Goal: Check status

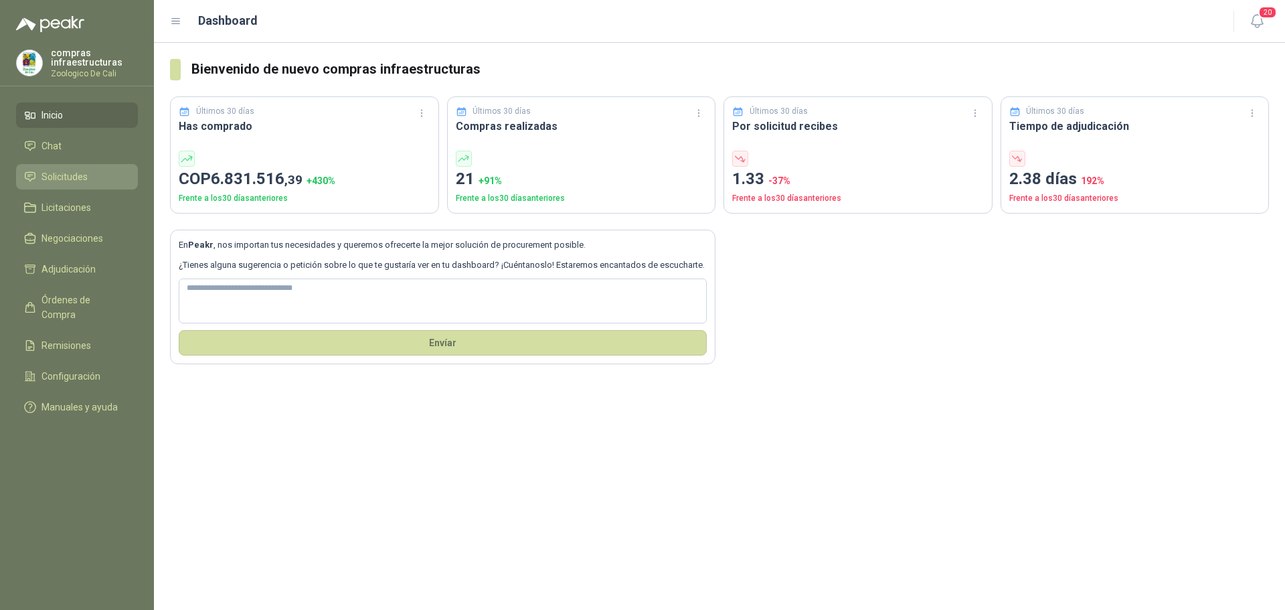
click at [72, 174] on span "Solicitudes" at bounding box center [65, 176] width 46 height 15
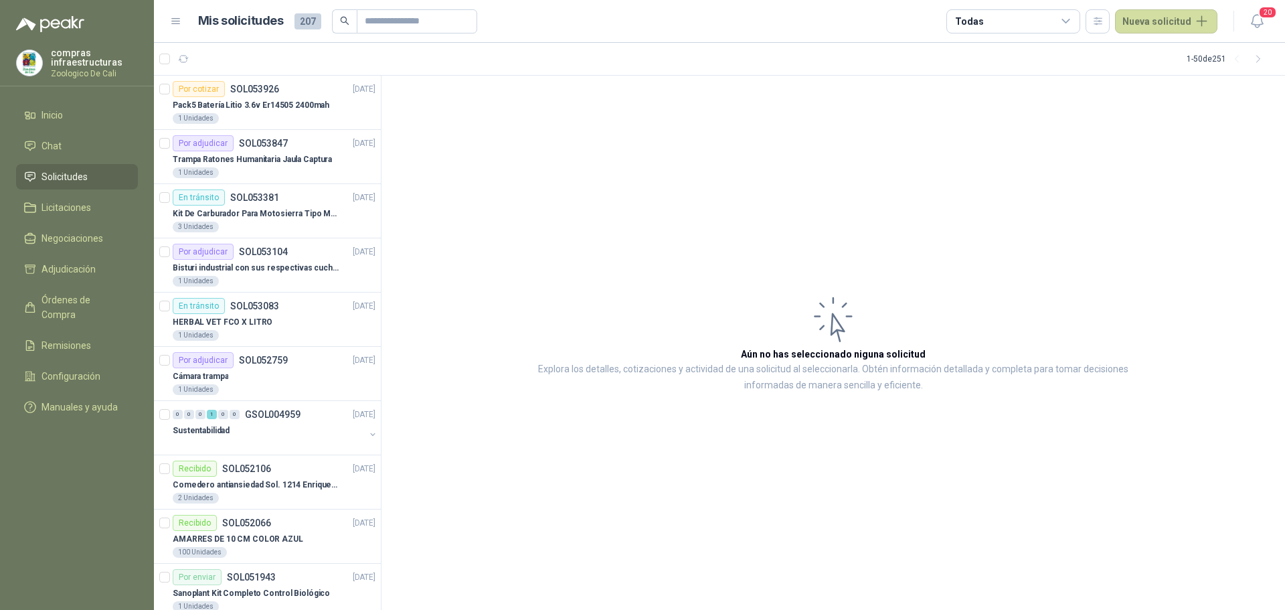
click at [96, 176] on li "Solicitudes" at bounding box center [77, 176] width 106 height 15
click at [83, 148] on li "Chat" at bounding box center [77, 146] width 106 height 15
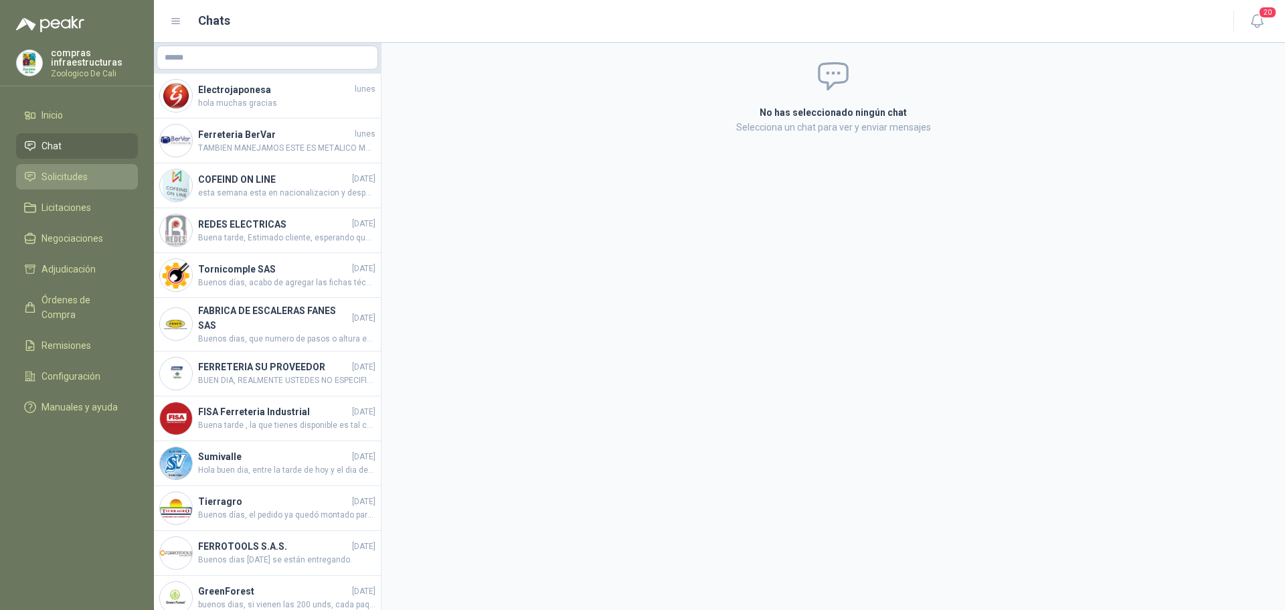
click at [88, 188] on link "Solicitudes" at bounding box center [77, 176] width 122 height 25
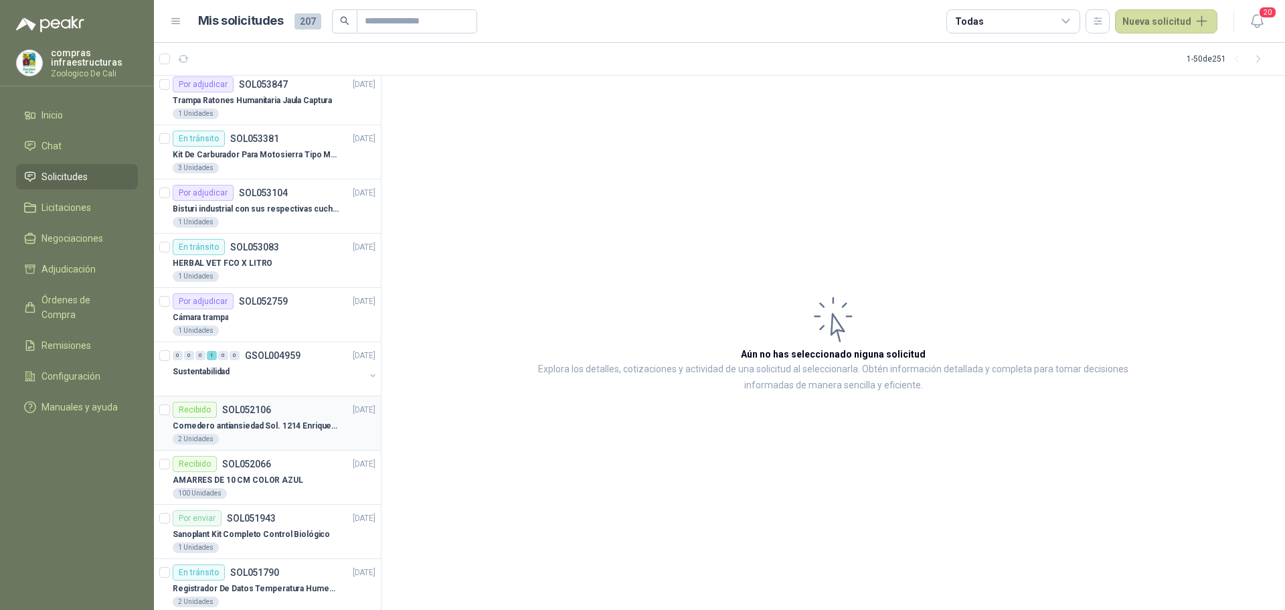
scroll to position [134, 0]
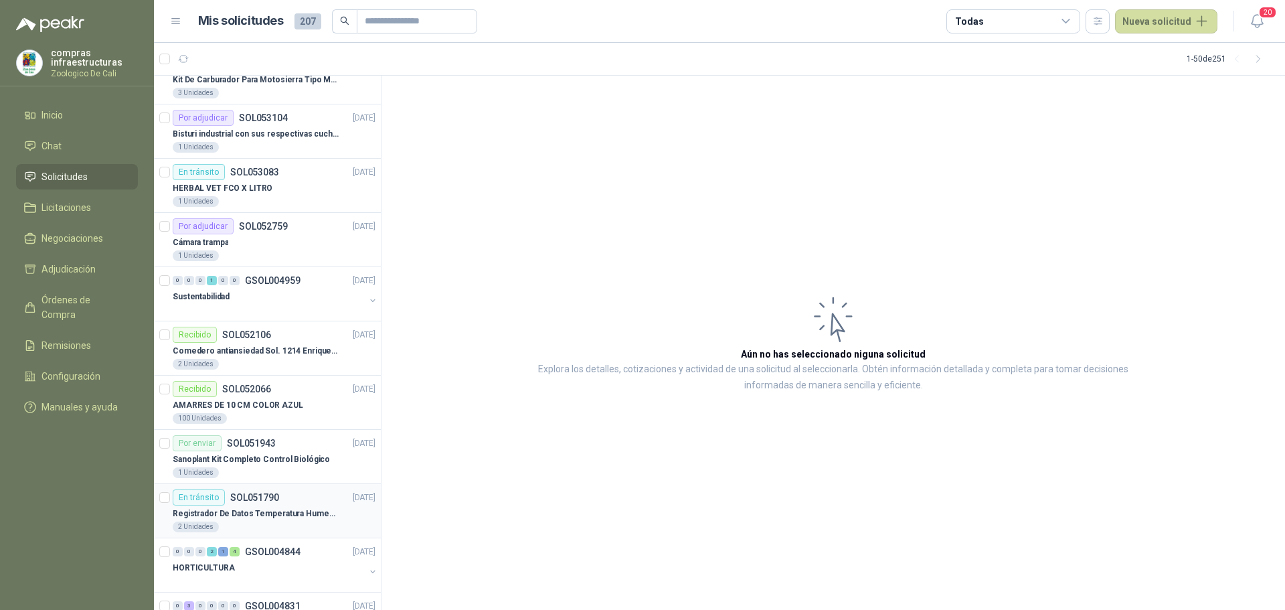
click at [300, 498] on div "En tránsito SOL051790 [DATE]" at bounding box center [274, 497] width 203 height 16
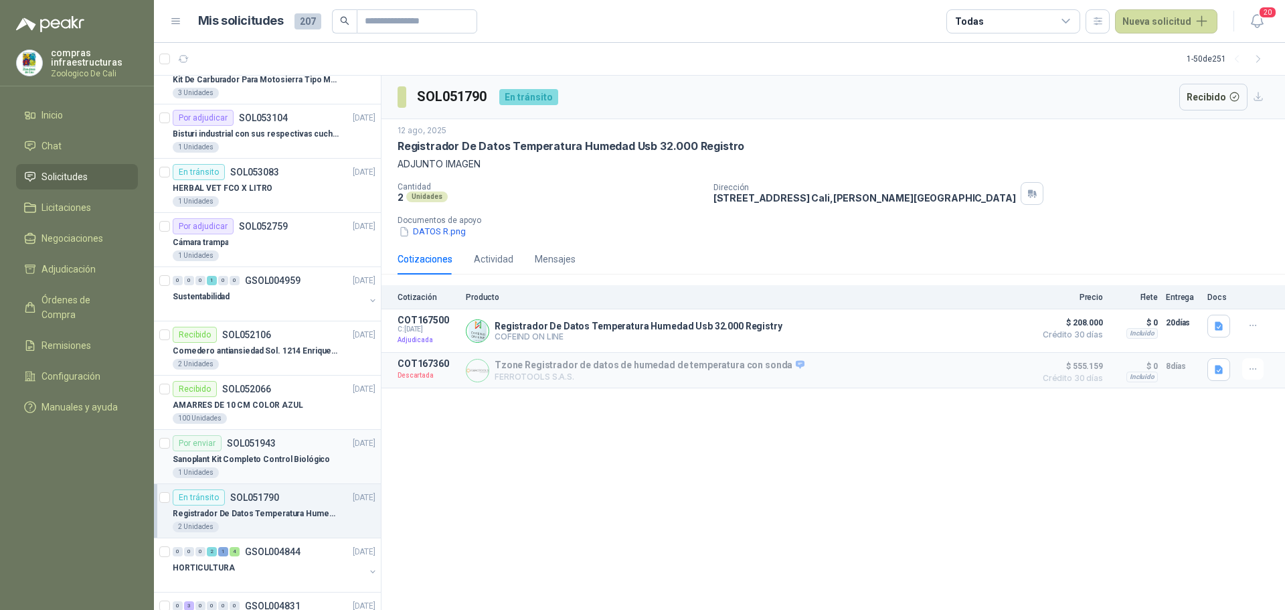
click at [280, 465] on p "Sanoplant Kit Completo Control Biológico" at bounding box center [251, 459] width 157 height 13
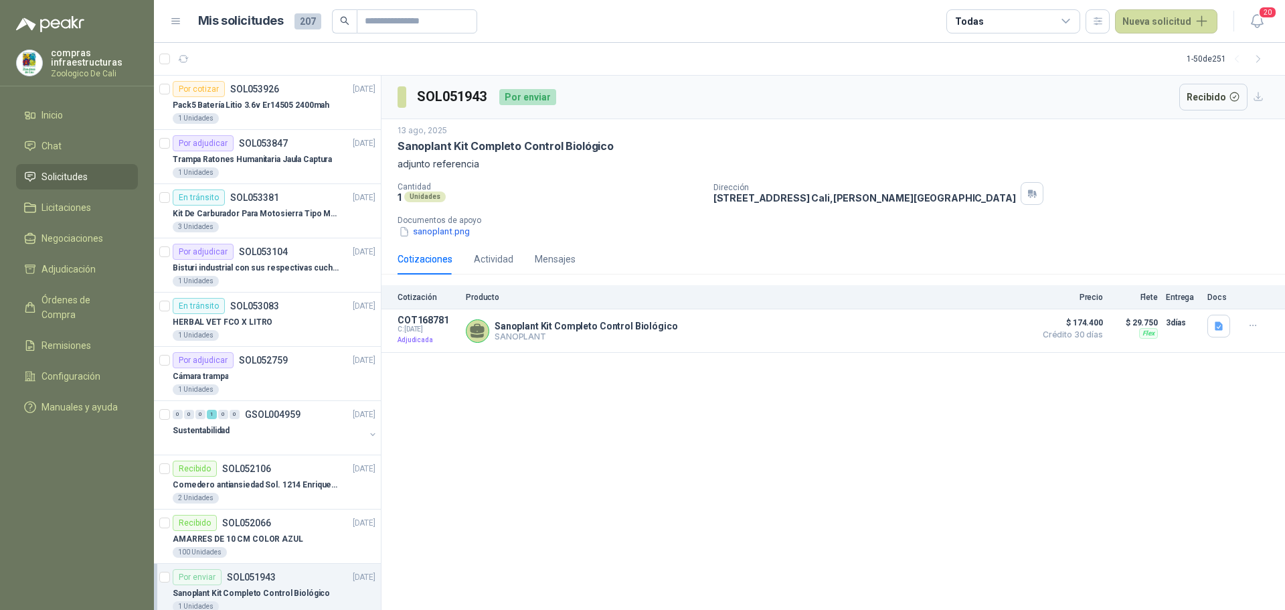
click at [57, 185] on link "Solicitudes" at bounding box center [77, 176] width 122 height 25
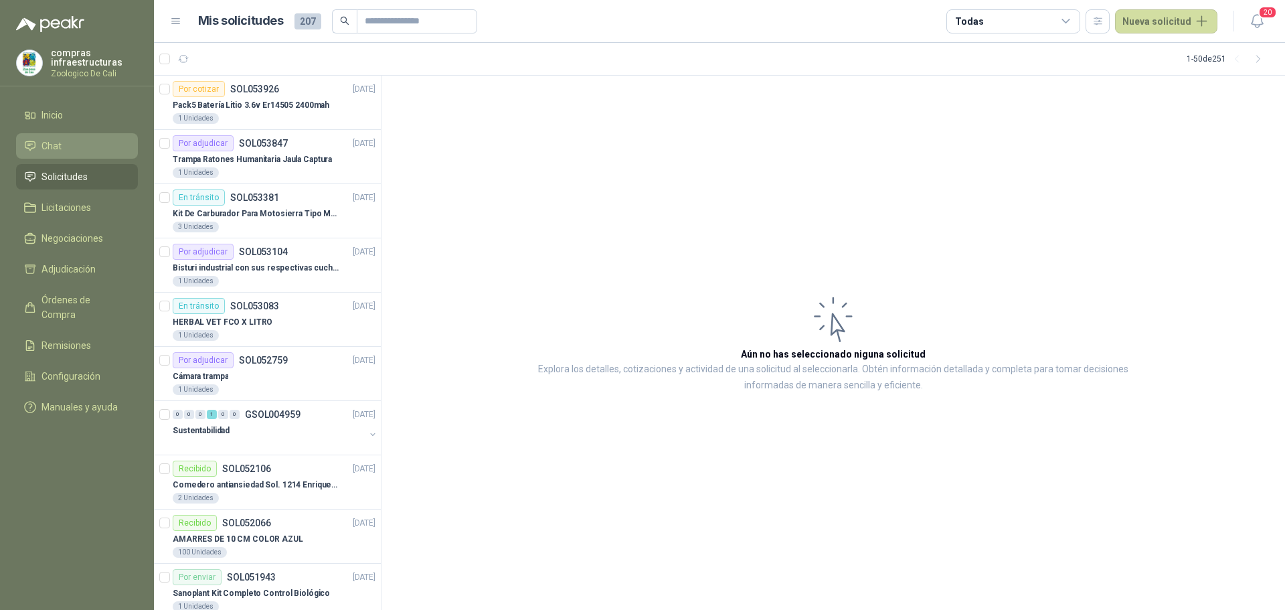
click at [66, 138] on link "Chat" at bounding box center [77, 145] width 122 height 25
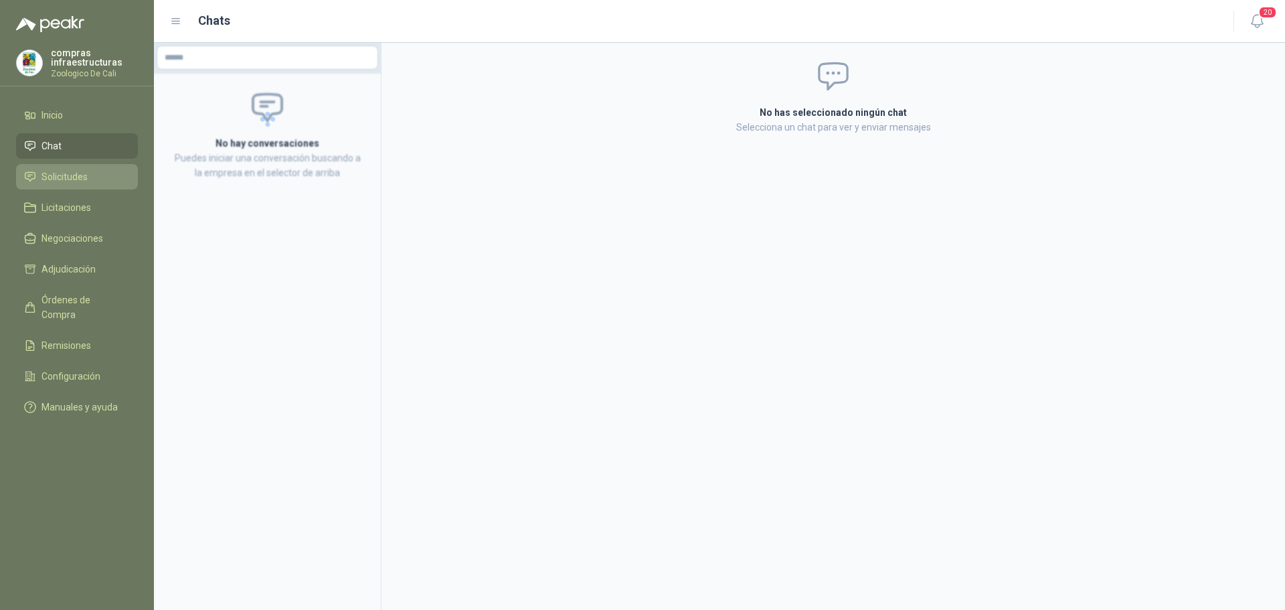
click at [92, 181] on li "Solicitudes" at bounding box center [77, 176] width 106 height 15
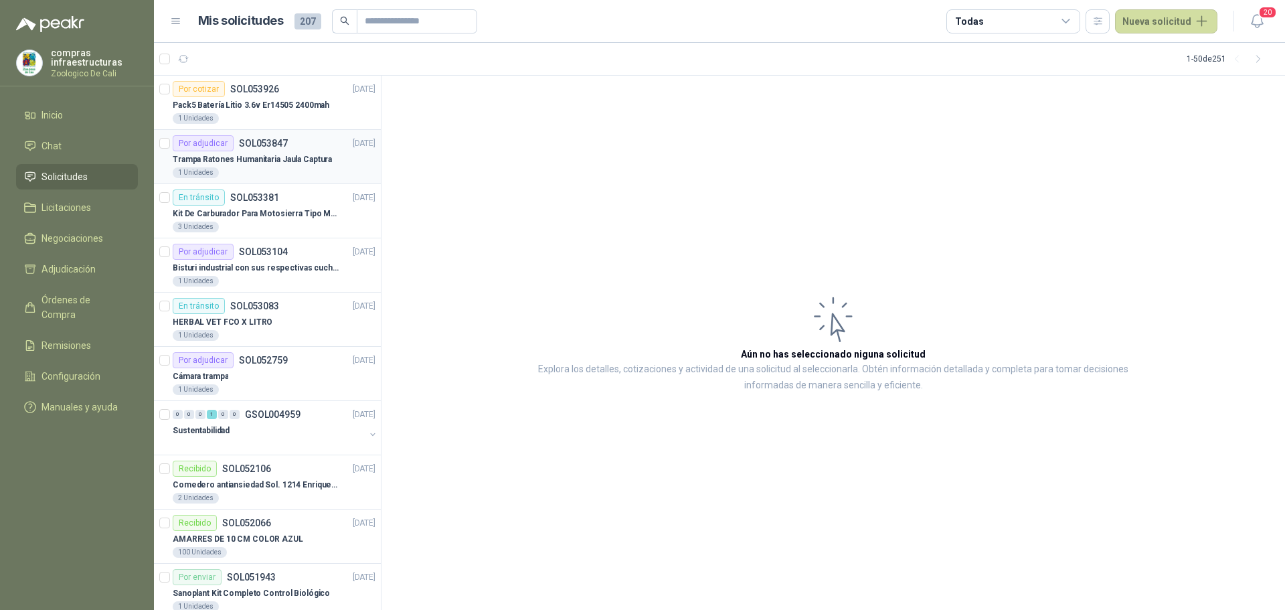
click at [239, 154] on p "Trampa Ratones Humanitaria Jaula Captura" at bounding box center [252, 159] width 159 height 13
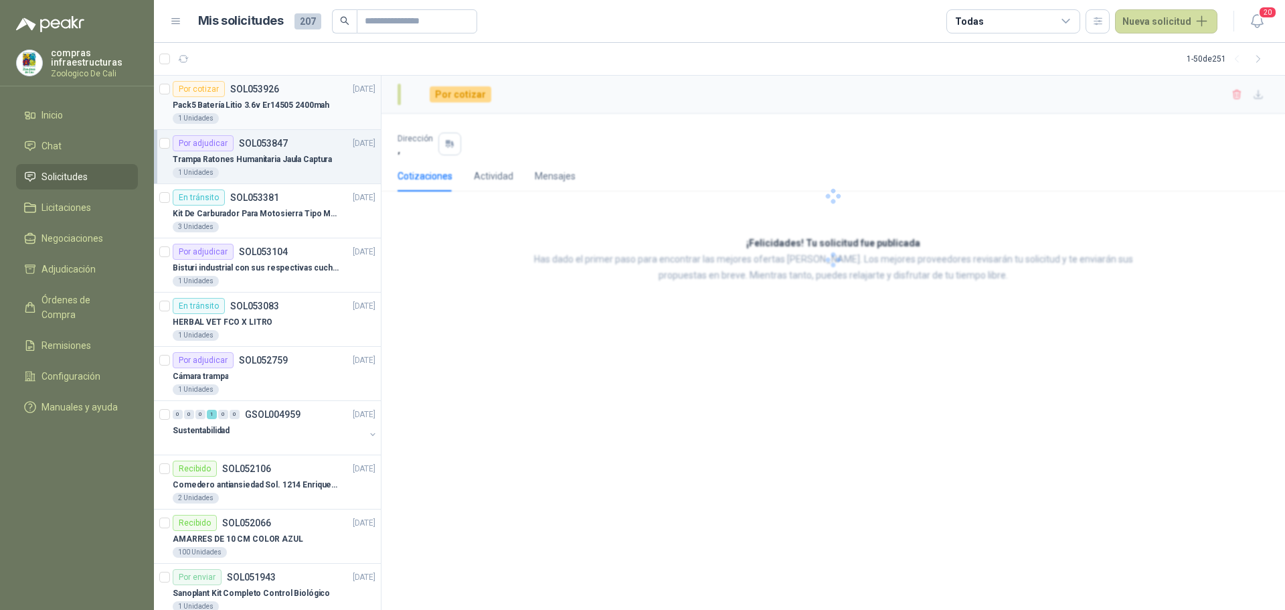
click at [226, 104] on p "Pack5 Batería Litio 3.6v Er14505 2400mah" at bounding box center [251, 105] width 157 height 13
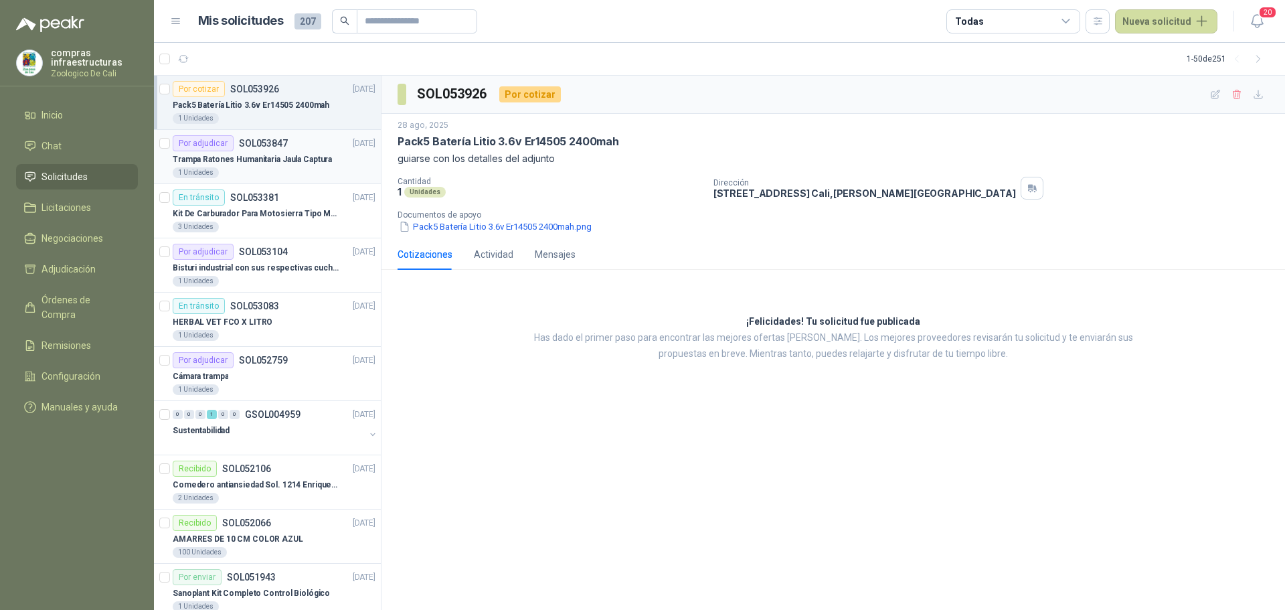
click at [273, 146] on p "SOL053847" at bounding box center [263, 143] width 49 height 9
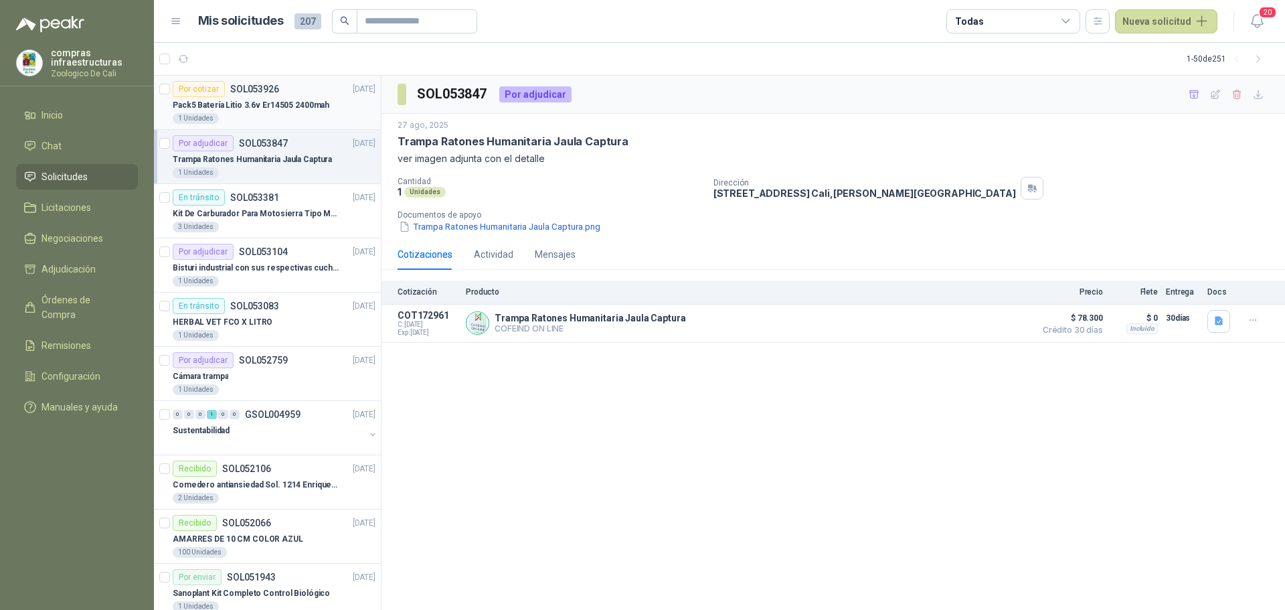
click at [299, 91] on div "Por cotizar SOL053926 [DATE]" at bounding box center [274, 89] width 203 height 16
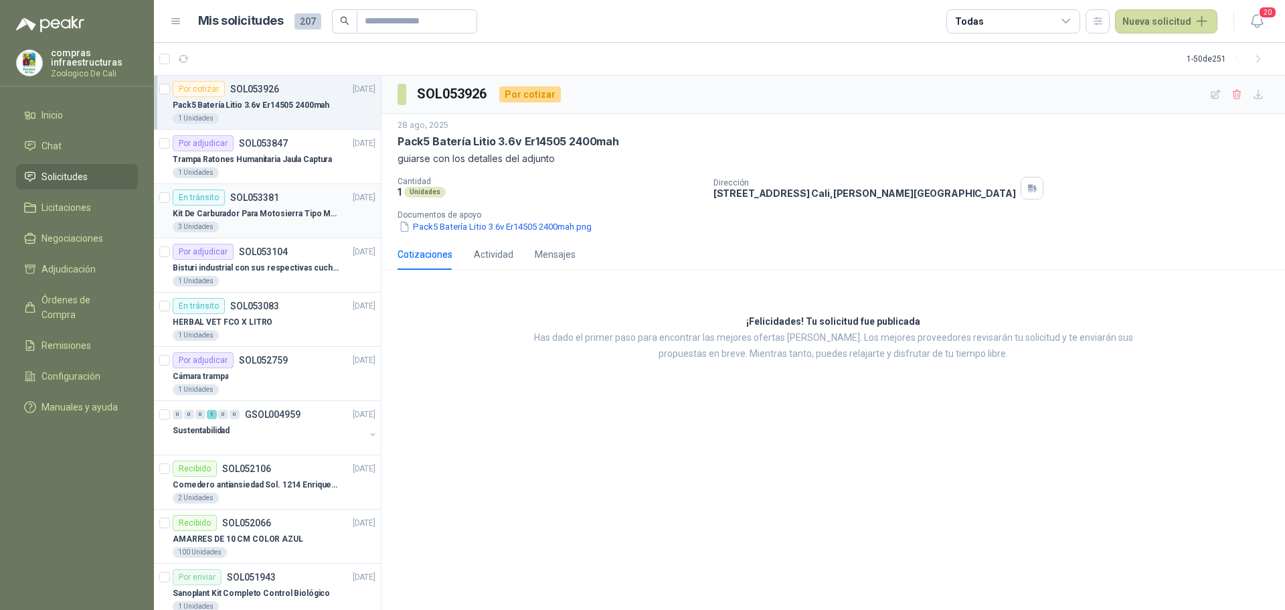
click at [274, 210] on p "Kit De Carburador Para Motosierra Tipo M250 - Zama" at bounding box center [256, 214] width 167 height 13
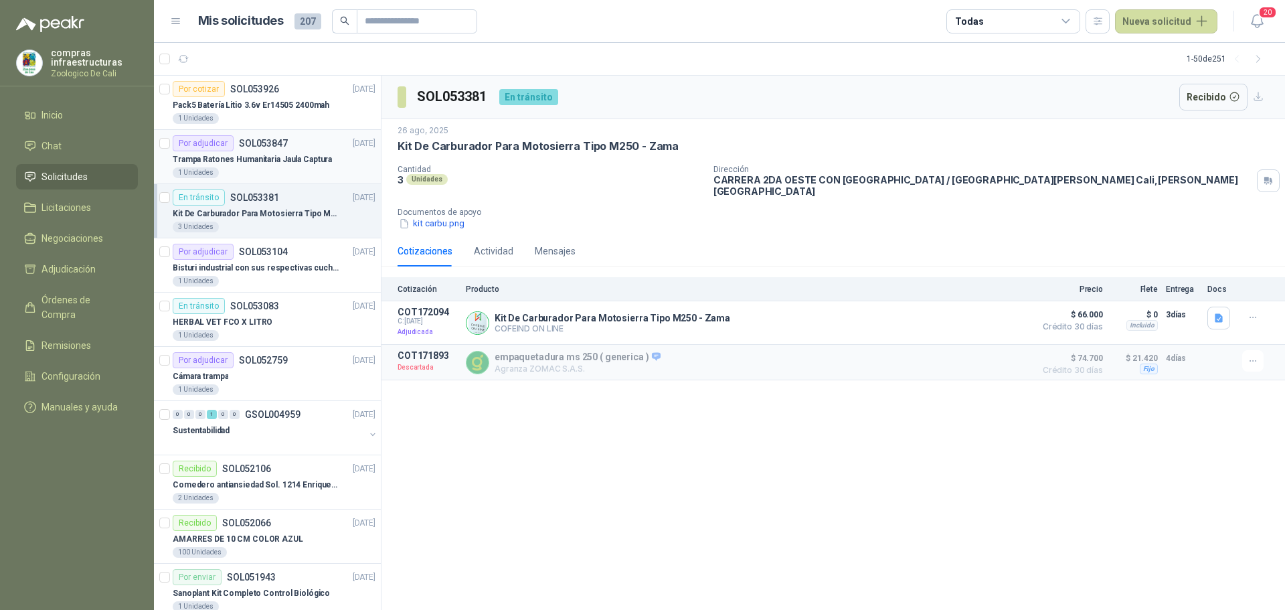
click at [256, 166] on div "Trampa Ratones Humanitaria Jaula Captura" at bounding box center [274, 159] width 203 height 16
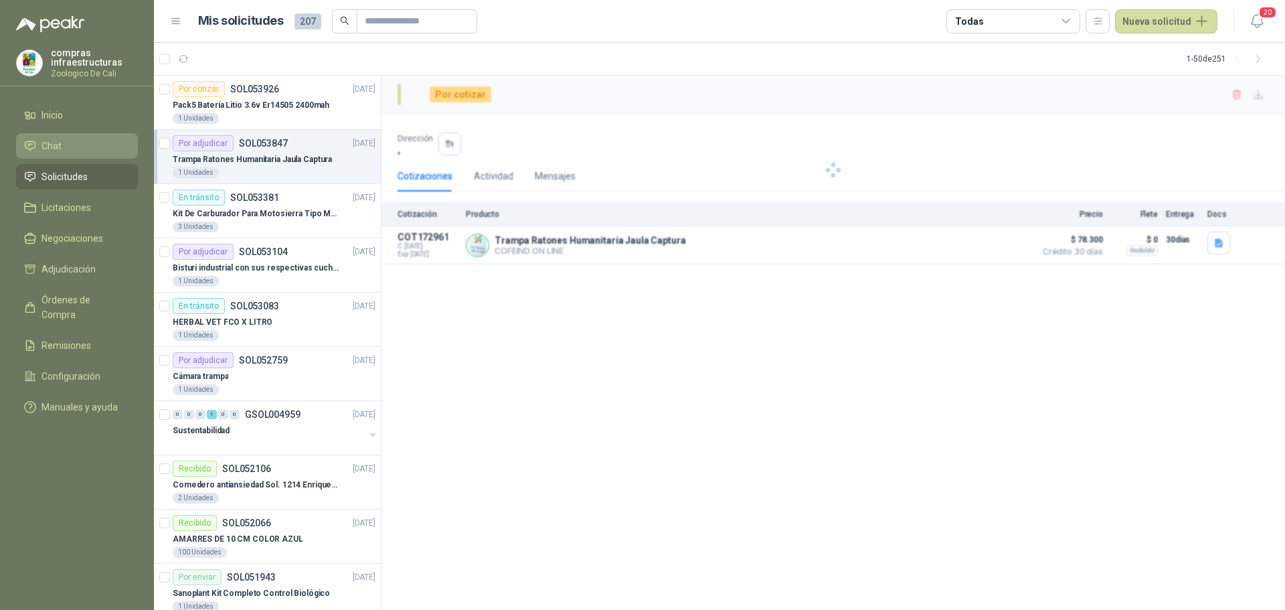
click at [73, 143] on li "Chat" at bounding box center [77, 146] width 106 height 15
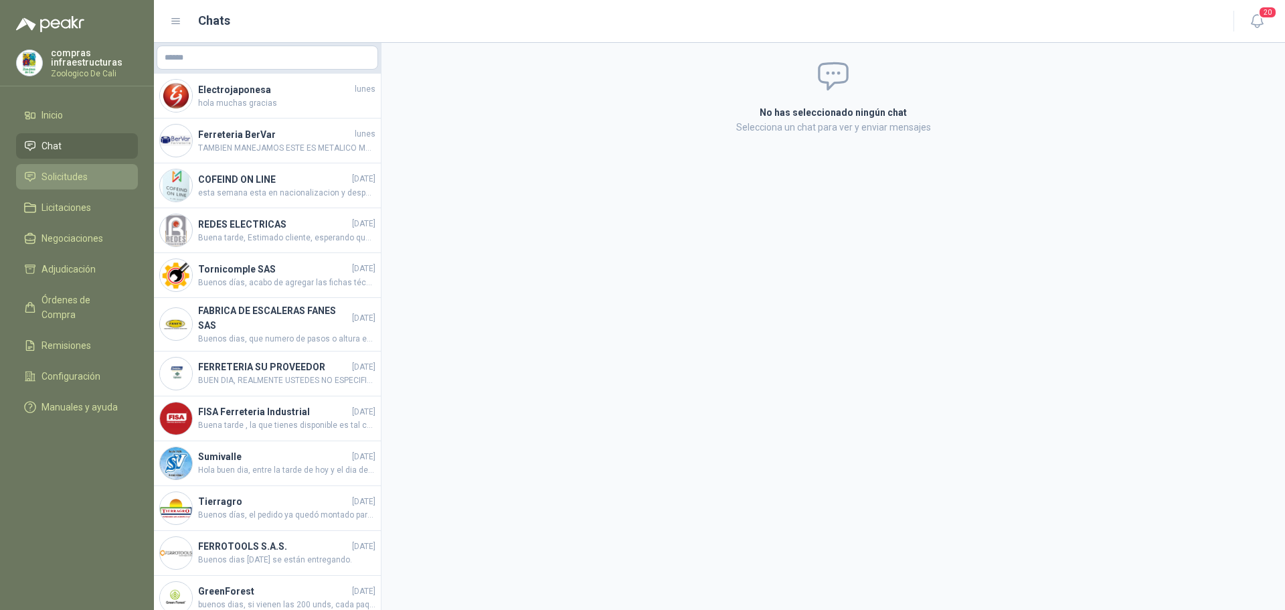
click at [90, 170] on li "Solicitudes" at bounding box center [77, 176] width 106 height 15
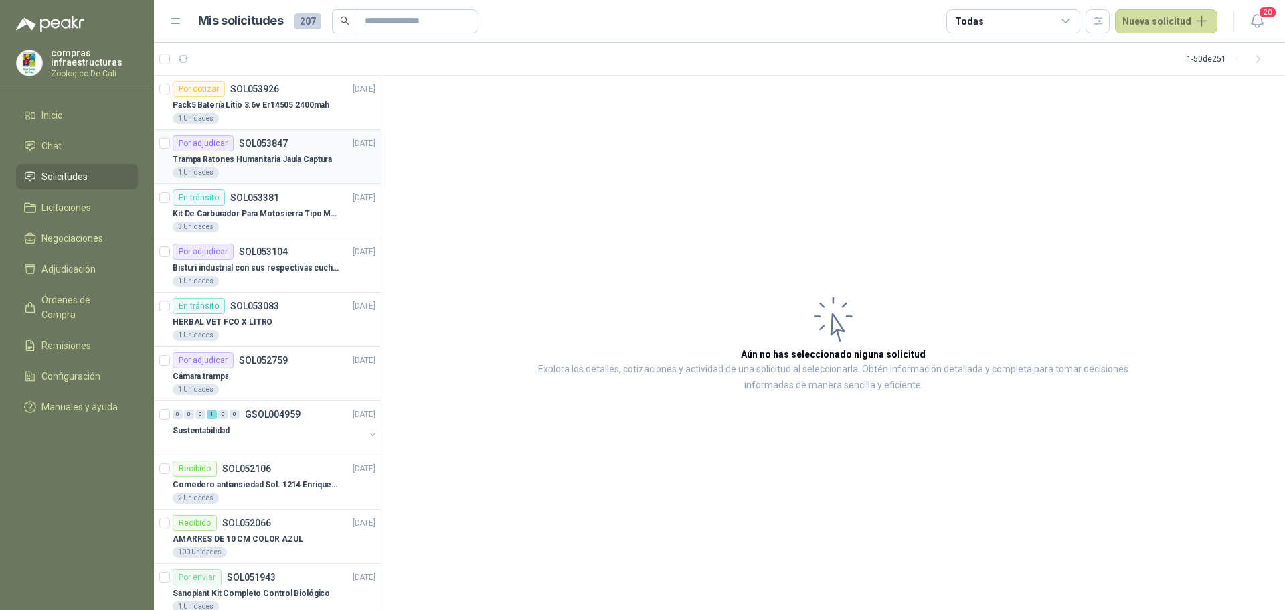
click at [295, 171] on div "1 Unidades" at bounding box center [274, 172] width 203 height 11
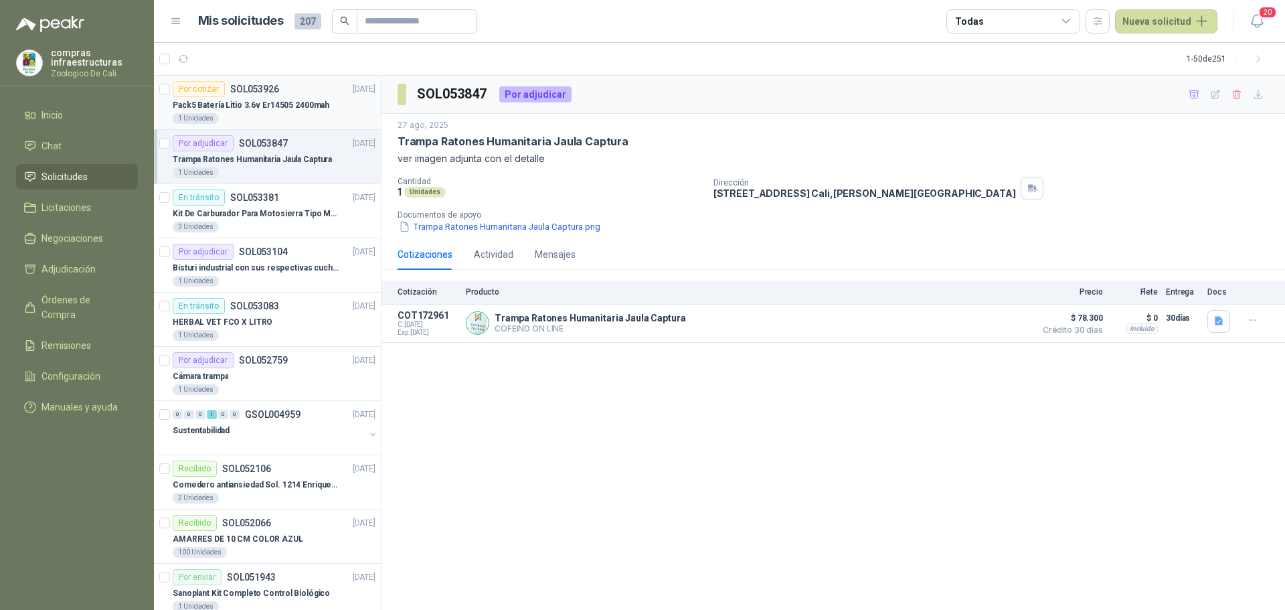
click at [230, 84] on p "SOL053926" at bounding box center [254, 88] width 49 height 9
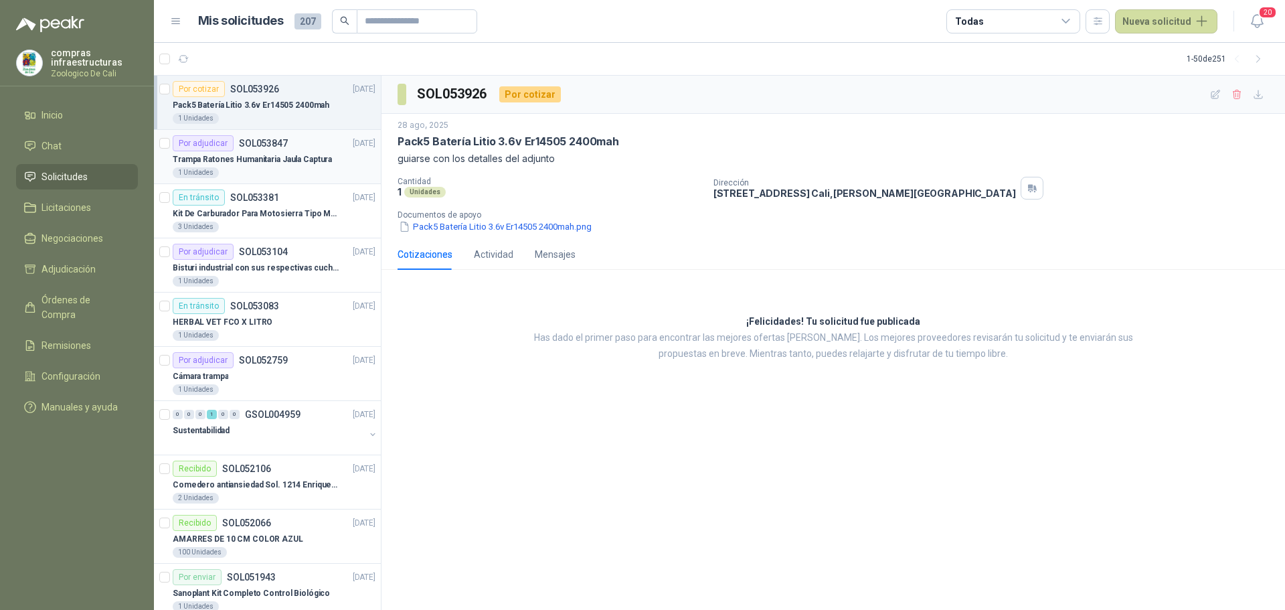
click at [226, 151] on div "Por adjudicar" at bounding box center [203, 143] width 61 height 16
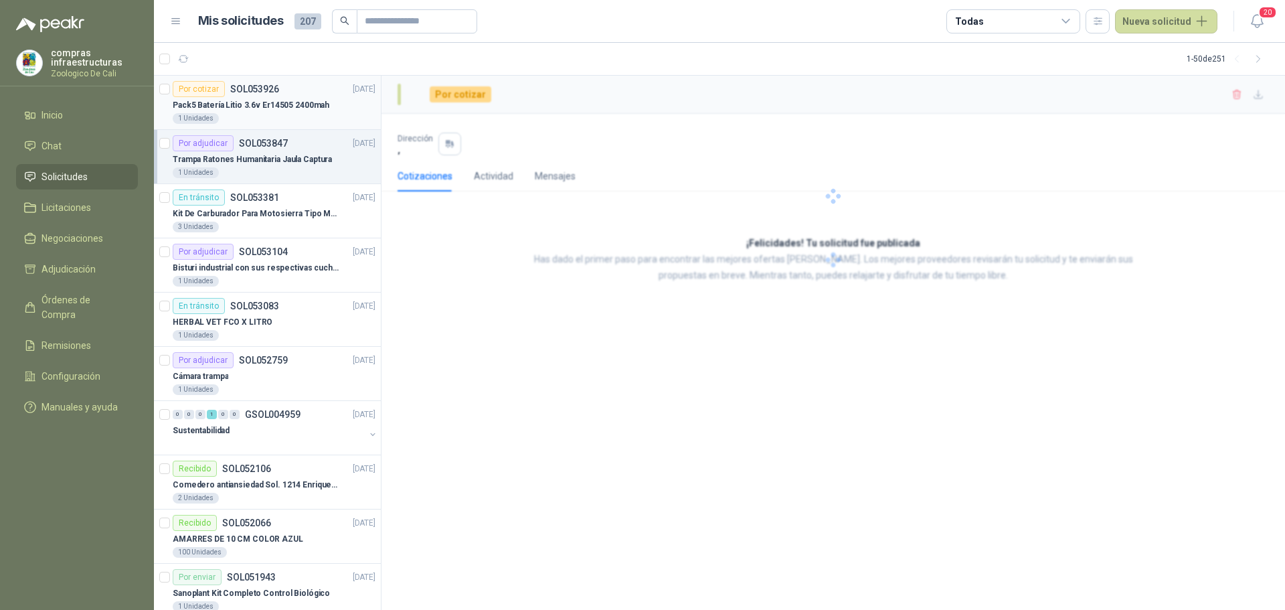
click at [249, 96] on div "Por cotizar SOL053926" at bounding box center [226, 89] width 106 height 16
